Goal: Share content: Share content

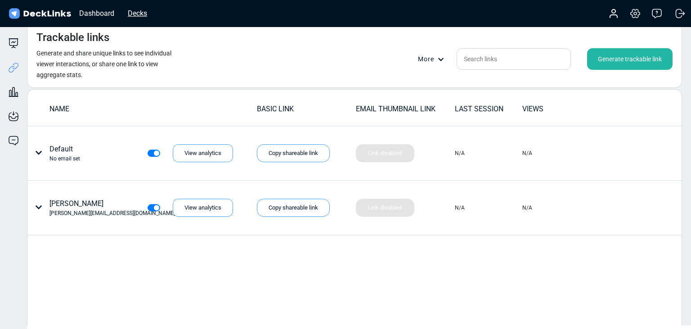
click at [141, 15] on div "Decks" at bounding box center [137, 13] width 28 height 11
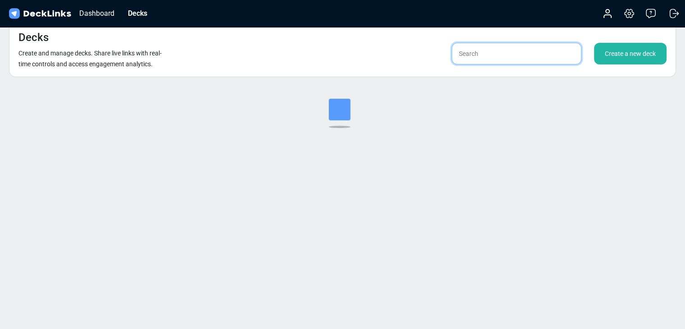
click at [486, 56] on input "text" at bounding box center [517, 54] width 130 height 22
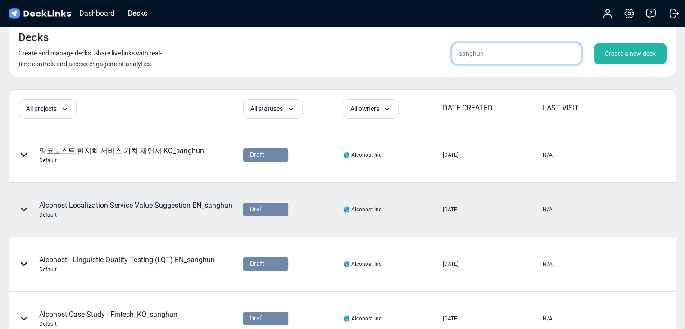
type input "sanghun"
click at [172, 206] on div "Alconost Localization Service Value Suggestion EN_sanghun Default" at bounding box center [135, 209] width 193 height 19
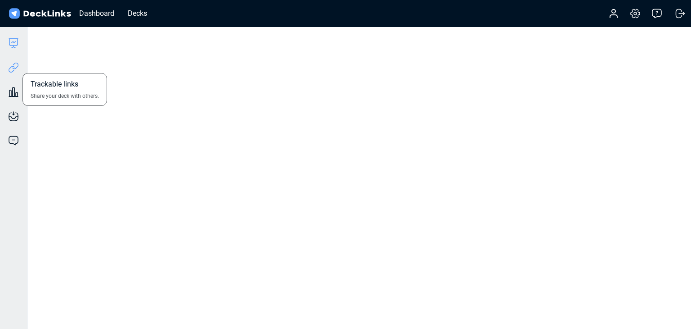
click at [17, 67] on icon at bounding box center [13, 67] width 11 height 11
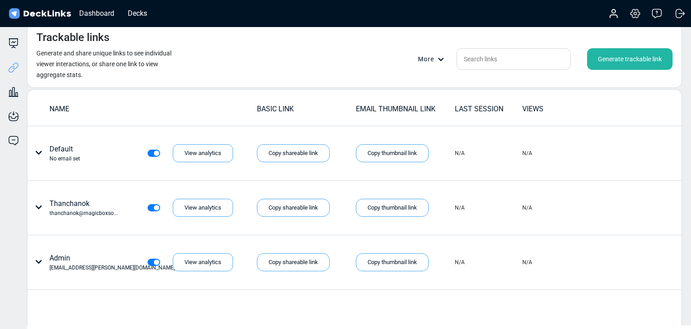
click at [638, 56] on div "Generate trackable link" at bounding box center [630, 59] width 86 height 22
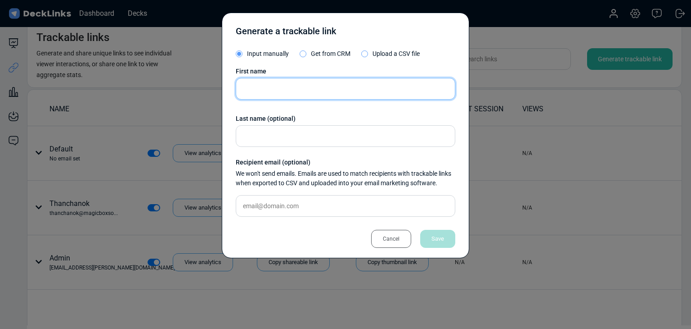
click at [321, 87] on input "text" at bounding box center [346, 89] width 220 height 22
paste input "Sawittree Chaiyavuth"
type input "Sawittree Chaiyavuth"
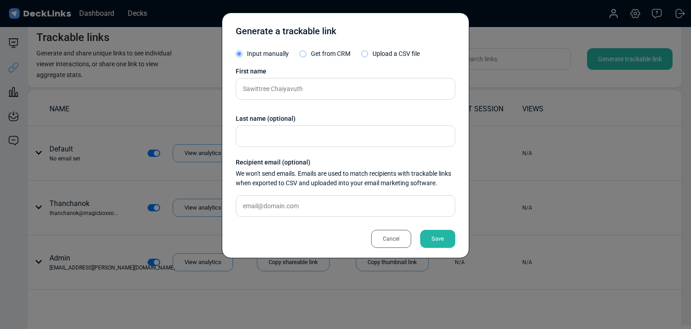
drag, startPoint x: 365, startPoint y: 217, endPoint x: 368, endPoint y: 209, distance: 8.3
click at [364, 217] on div "First name [PERSON_NAME] Last name (optional) Recipient email (optional) We won…" at bounding box center [346, 145] width 220 height 157
click at [369, 206] on input "text" at bounding box center [346, 206] width 220 height 22
paste input "[EMAIL_ADDRESS][DOMAIN_NAME]"
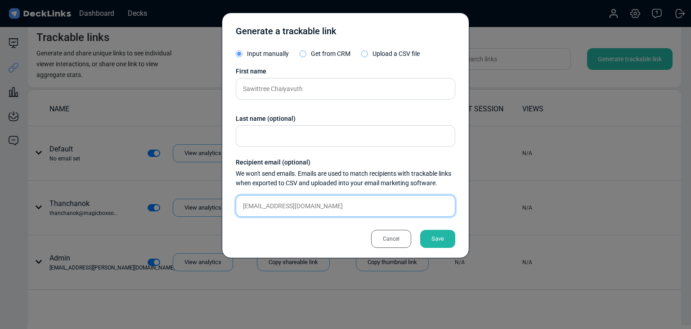
type input "[EMAIL_ADDRESS][DOMAIN_NAME]"
click at [441, 232] on div "Save" at bounding box center [437, 239] width 35 height 18
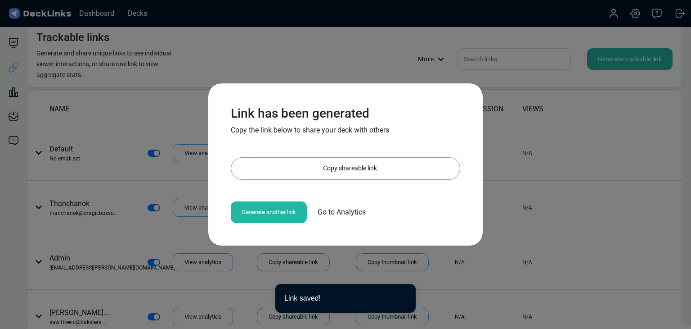
click at [331, 168] on div "Copy shareable link" at bounding box center [350, 169] width 220 height 22
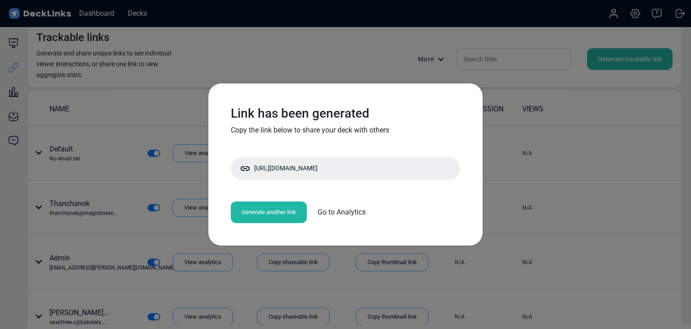
click at [173, 172] on div "Link has been generated Copy the link below to share your deck with others [URL…" at bounding box center [345, 164] width 691 height 329
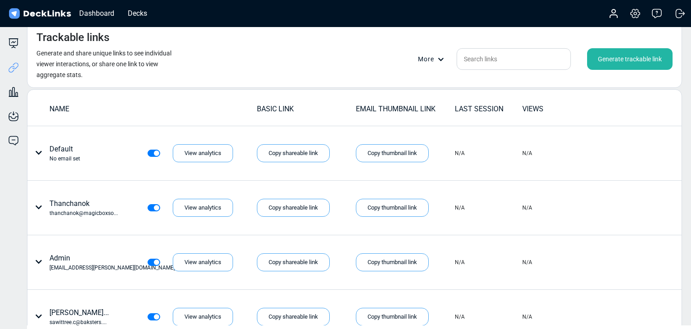
click at [636, 57] on div "Generate trackable link" at bounding box center [630, 59] width 86 height 22
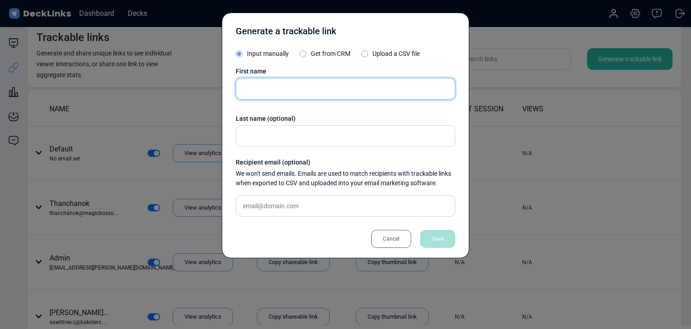
click at [307, 90] on input "text" at bounding box center [346, 89] width 220 height 22
paste input "Jukree Donkittikun"
type input "Jukree Donkittikun"
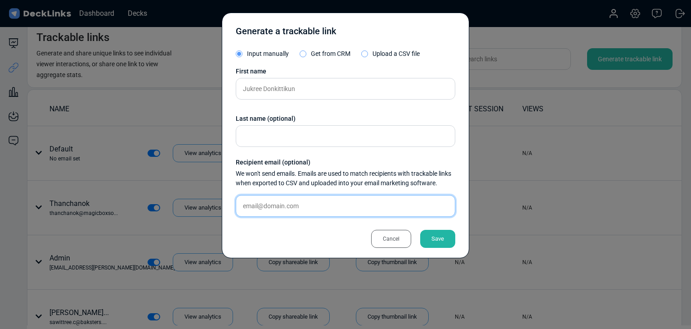
click at [333, 204] on input "text" at bounding box center [346, 206] width 220 height 22
paste input "[EMAIL_ADDRESS][DOMAIN_NAME]"
type input "[EMAIL_ADDRESS][DOMAIN_NAME]"
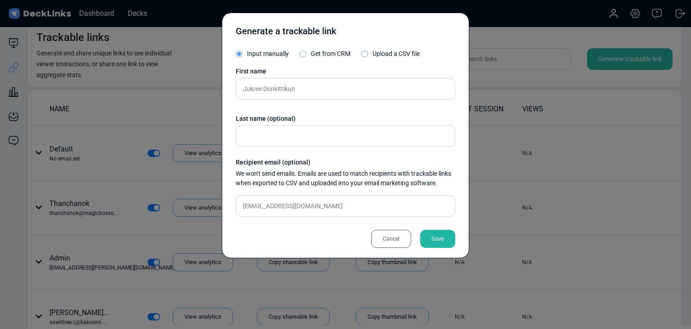
click at [439, 234] on div "Save" at bounding box center [437, 239] width 35 height 18
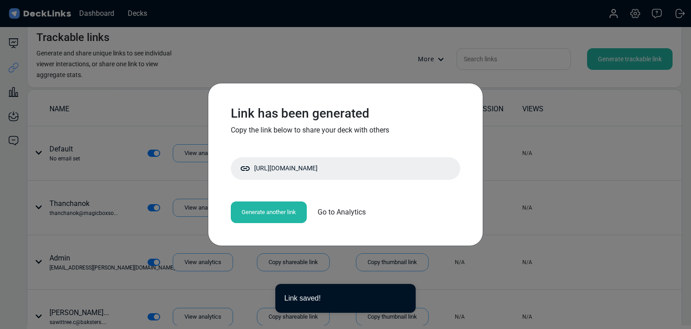
click at [338, 180] on div "Link has been generated Copy the link below to share your deck with others [URL…" at bounding box center [346, 164] width 248 height 135
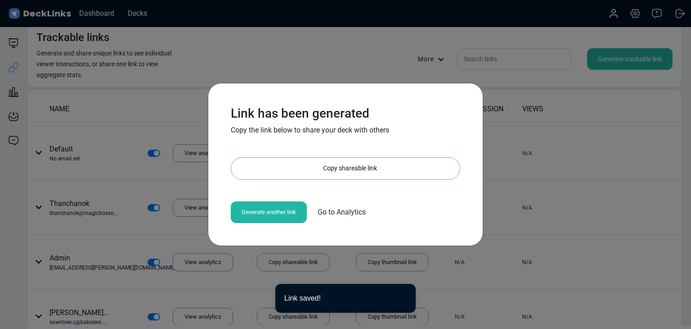
click at [342, 173] on div "Copy shareable link" at bounding box center [350, 169] width 220 height 22
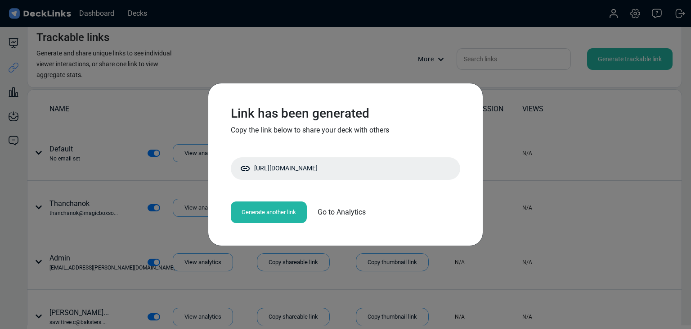
click at [97, 127] on div "Link has been generated Copy the link below to share your deck with others [URL…" at bounding box center [345, 164] width 691 height 329
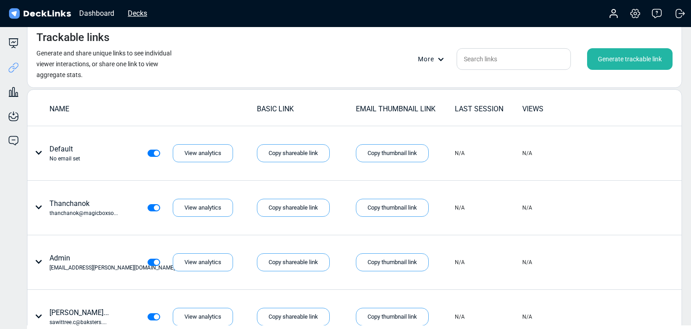
click at [142, 15] on div "Decks" at bounding box center [137, 13] width 28 height 11
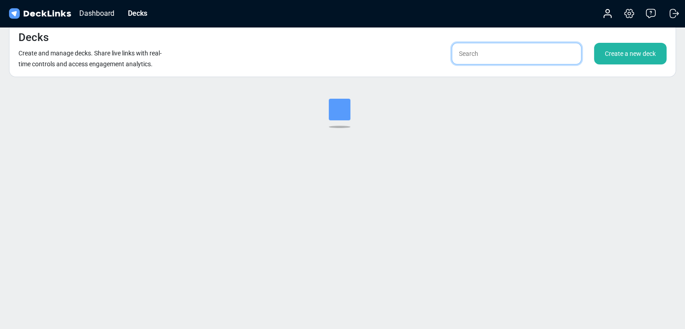
click at [470, 57] on input "text" at bounding box center [517, 54] width 130 height 22
type input "ㄴ"
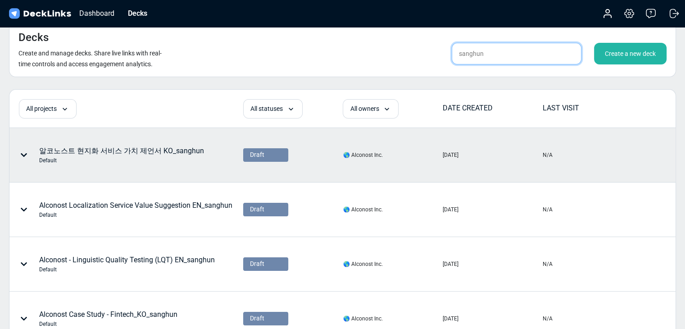
type input "sanghun"
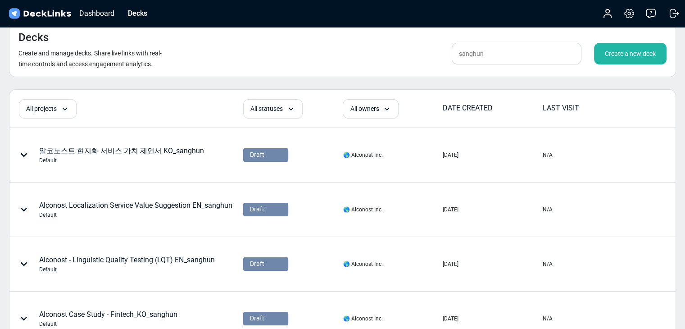
click at [152, 148] on div "알코노스트 현지화 서비스 가치 제언서 KO_sanghun Default" at bounding box center [121, 154] width 165 height 19
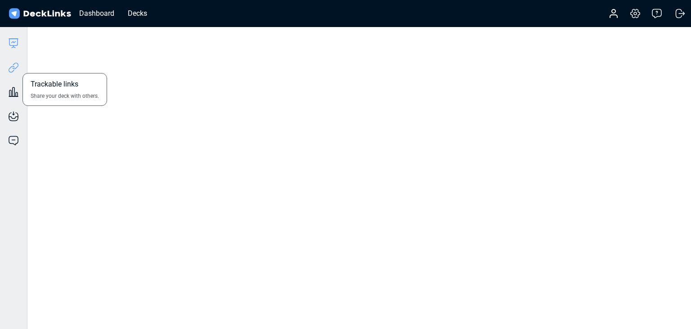
click at [17, 67] on icon at bounding box center [15, 66] width 6 height 7
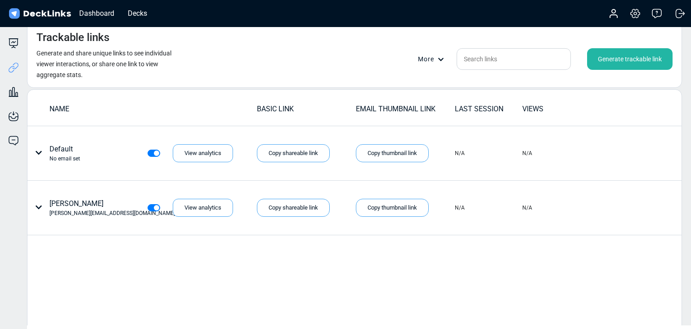
click at [654, 56] on div "Generate trackable link" at bounding box center [630, 59] width 86 height 22
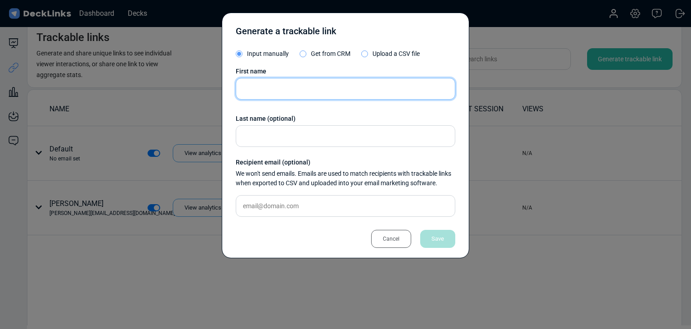
click at [300, 83] on input "text" at bounding box center [346, 89] width 220 height 22
paste input "[PERSON_NAME]"
type input "[PERSON_NAME]"
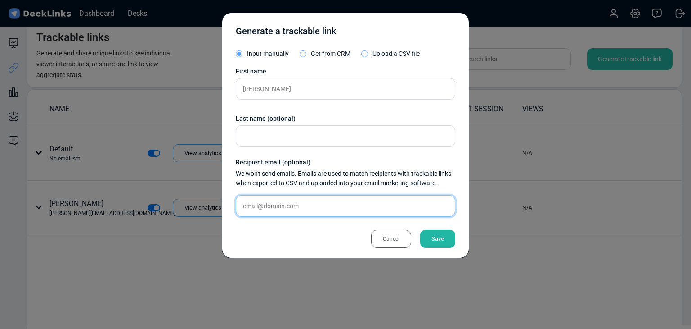
click at [342, 201] on input "text" at bounding box center [346, 206] width 220 height 22
paste input "[EMAIL_ADDRESS][DOMAIN_NAME]"
type input "[EMAIL_ADDRESS][DOMAIN_NAME]"
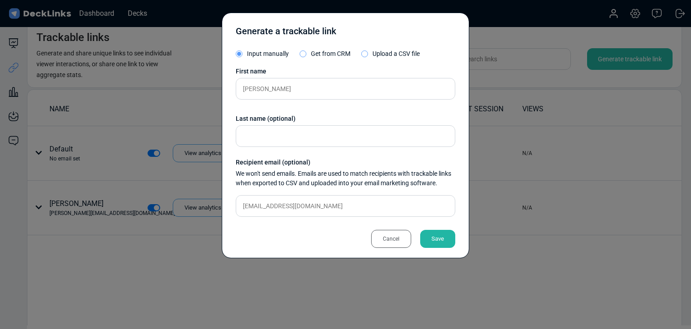
click at [432, 238] on div "Save" at bounding box center [437, 239] width 35 height 18
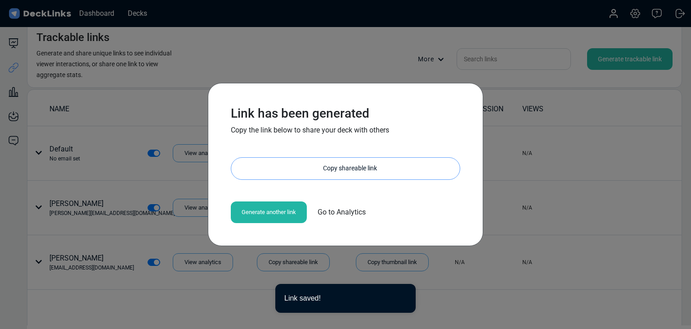
click at [333, 161] on div "Copy shareable link" at bounding box center [350, 169] width 220 height 22
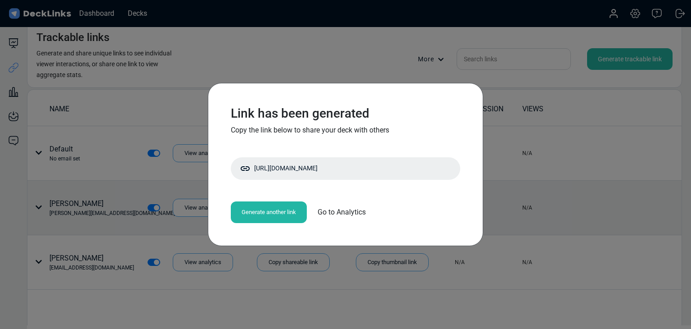
click at [168, 180] on div "Link has been generated Copy the link below to share your deck with others [URL…" at bounding box center [345, 164] width 691 height 329
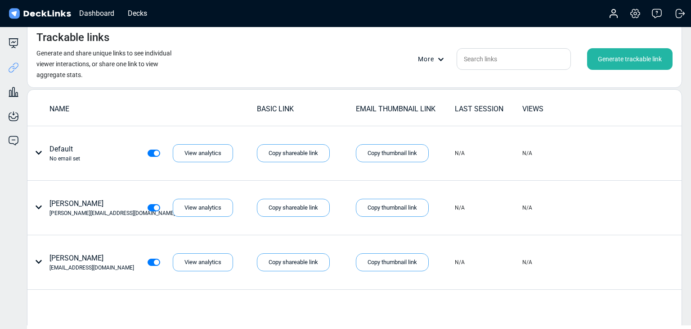
click at [252, 75] on div "Trackable links Generate and share unique links to see individual viewer intera…" at bounding box center [354, 55] width 655 height 66
click at [8, 49] on div "Trackable links Share your deck with others." at bounding box center [13, 61] width 27 height 24
click at [14, 46] on icon at bounding box center [13, 46] width 2 height 2
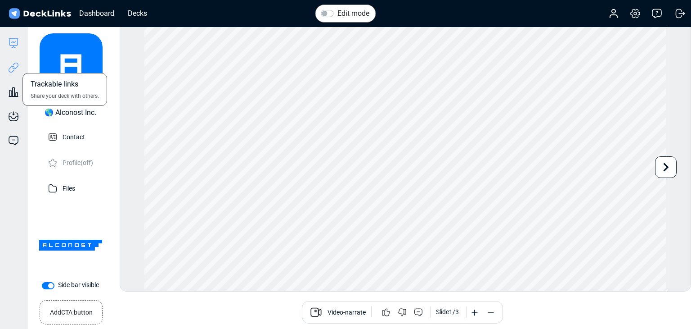
click at [16, 63] on icon at bounding box center [15, 66] width 6 height 7
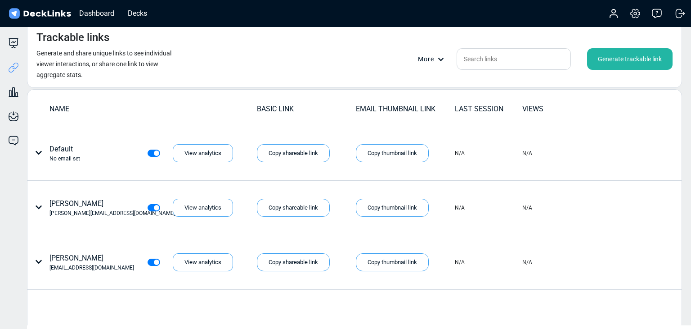
click at [620, 47] on div "Trackable links Generate and share unique links to see individual viewer intera…" at bounding box center [354, 55] width 655 height 66
click at [619, 55] on div "Generate trackable link" at bounding box center [630, 59] width 86 height 22
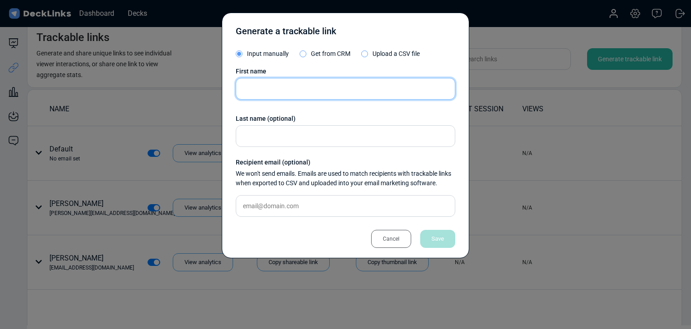
click at [316, 82] on input "text" at bounding box center [346, 89] width 220 height 22
paste input "[PERSON_NAME]"
type input "[PERSON_NAME]"
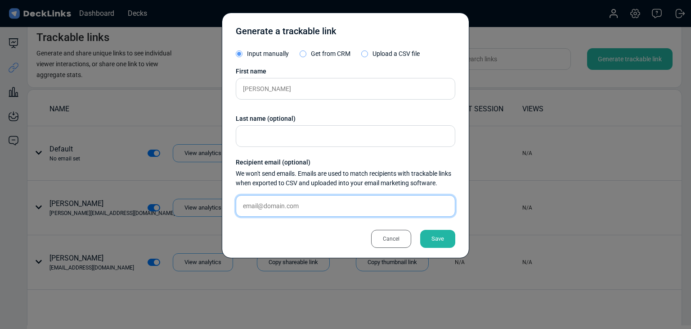
drag, startPoint x: 325, startPoint y: 203, endPoint x: 330, endPoint y: 210, distance: 9.0
click at [325, 203] on input "text" at bounding box center [346, 206] width 220 height 22
paste input "[EMAIL_ADDRESS][DOMAIN_NAME]"
type input "[EMAIL_ADDRESS][DOMAIN_NAME]"
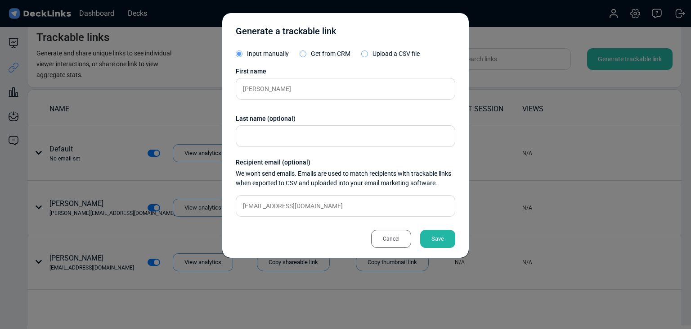
click at [444, 238] on div "Save" at bounding box center [437, 239] width 35 height 18
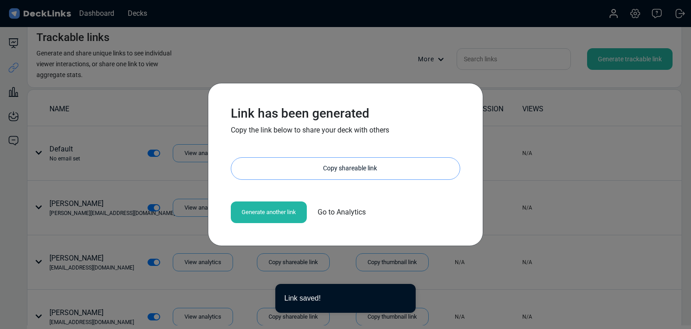
click at [339, 170] on div "Copy shareable link" at bounding box center [350, 169] width 220 height 22
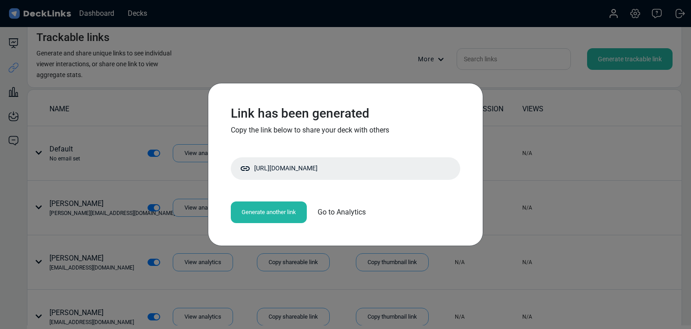
drag, startPoint x: 62, startPoint y: 130, endPoint x: 54, endPoint y: 121, distance: 11.5
click at [62, 130] on div "Link has been generated Copy the link below to share your deck with others [URL…" at bounding box center [345, 164] width 691 height 329
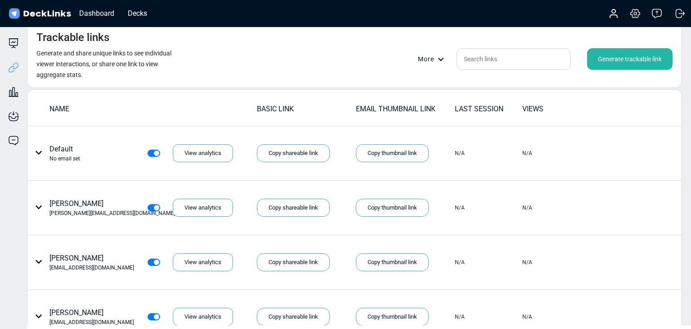
click at [629, 65] on div "Generate trackable link" at bounding box center [630, 59] width 86 height 22
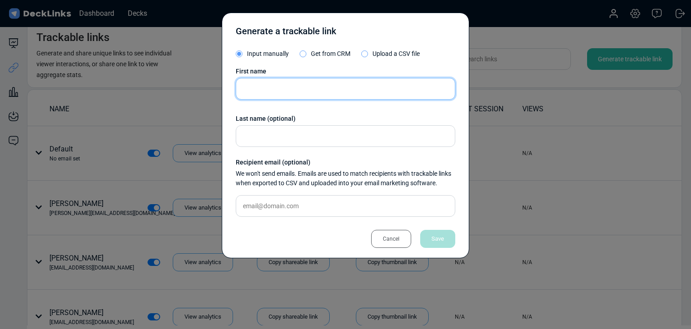
click at [323, 90] on input "text" at bounding box center [346, 89] width 220 height 22
type input "d"
type input "[PERSON_NAME]"
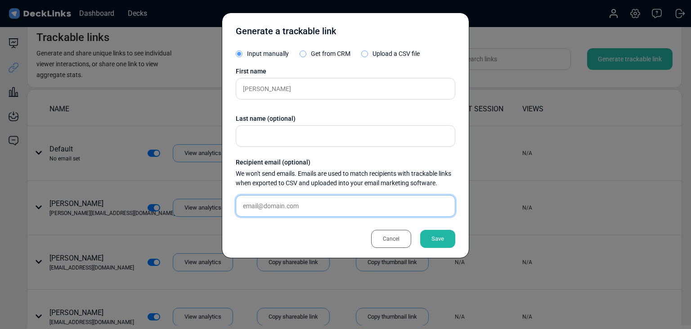
click at [402, 210] on input "text" at bounding box center [346, 206] width 220 height 22
paste input "[EMAIL_ADDRESS][DOMAIN_NAME]"
type input "[EMAIL_ADDRESS][DOMAIN_NAME]"
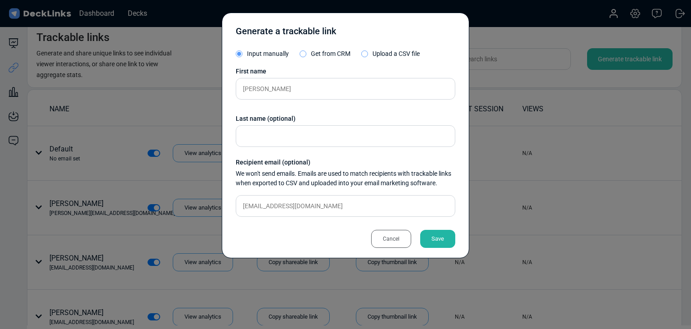
click at [443, 239] on div "Save" at bounding box center [437, 239] width 35 height 18
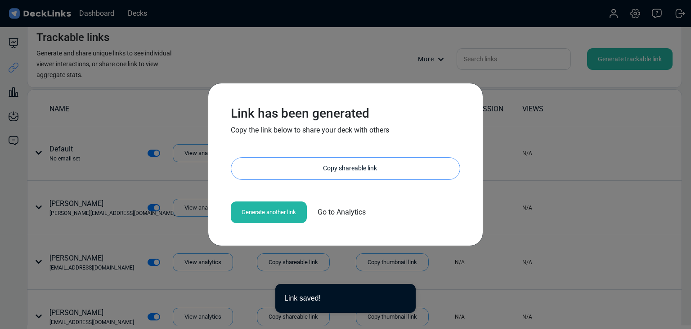
click at [347, 176] on div "Copy shareable link" at bounding box center [350, 169] width 220 height 22
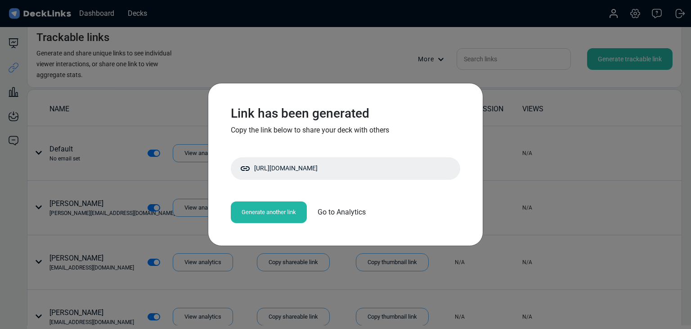
click at [114, 179] on div "Link has been generated Copy the link below to share your deck with others [URL…" at bounding box center [345, 164] width 691 height 329
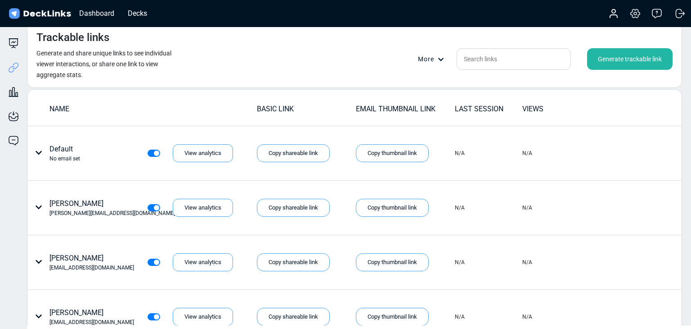
click at [625, 63] on div "Generate trackable link" at bounding box center [630, 59] width 86 height 22
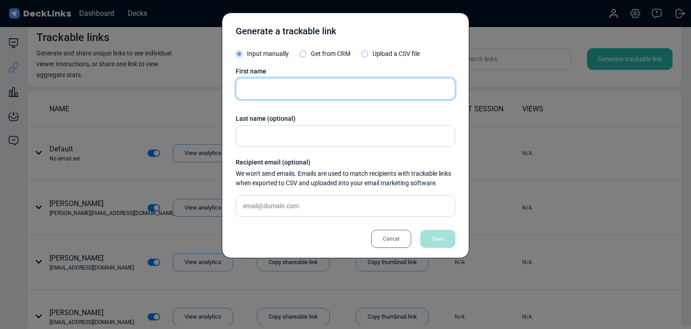
click at [333, 87] on input "text" at bounding box center [346, 89] width 220 height 22
type input "권세인"
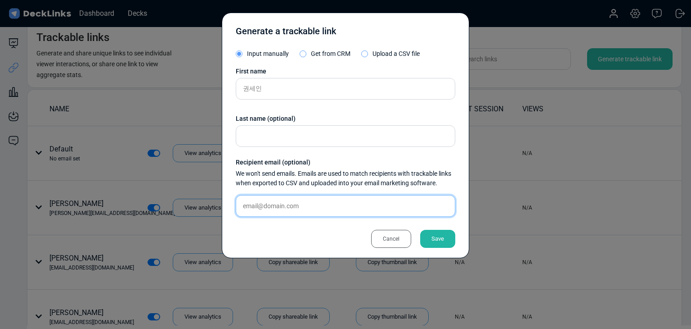
click at [280, 203] on input "text" at bounding box center [346, 206] width 220 height 22
click at [382, 207] on input "text" at bounding box center [346, 206] width 220 height 22
paste input "[EMAIL_ADDRESS][DOMAIN_NAME]"
type input "[EMAIL_ADDRESS][DOMAIN_NAME]"
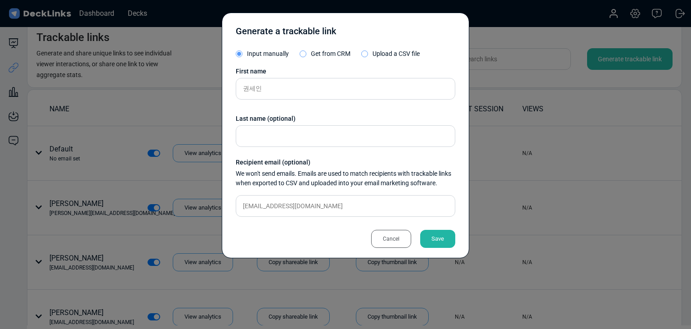
click at [433, 245] on div "Save" at bounding box center [437, 239] width 35 height 18
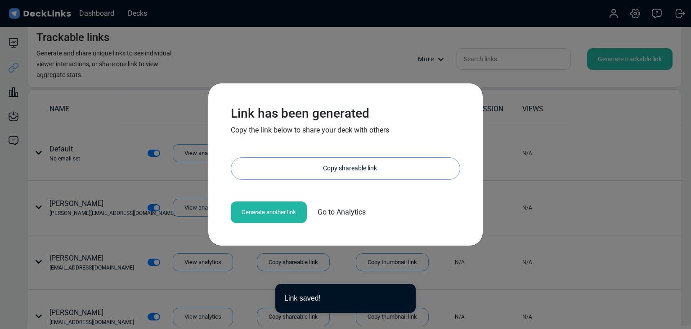
click at [342, 176] on div "Copy shareable link" at bounding box center [350, 169] width 220 height 22
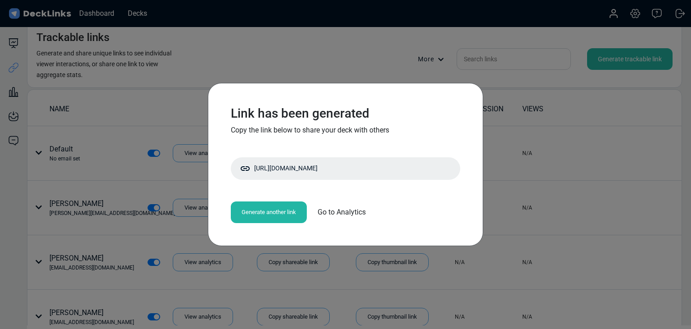
click at [104, 114] on div "Link has been generated Copy the link below to share your deck with others [URL…" at bounding box center [345, 164] width 691 height 329
